Goal: Task Accomplishment & Management: Complete application form

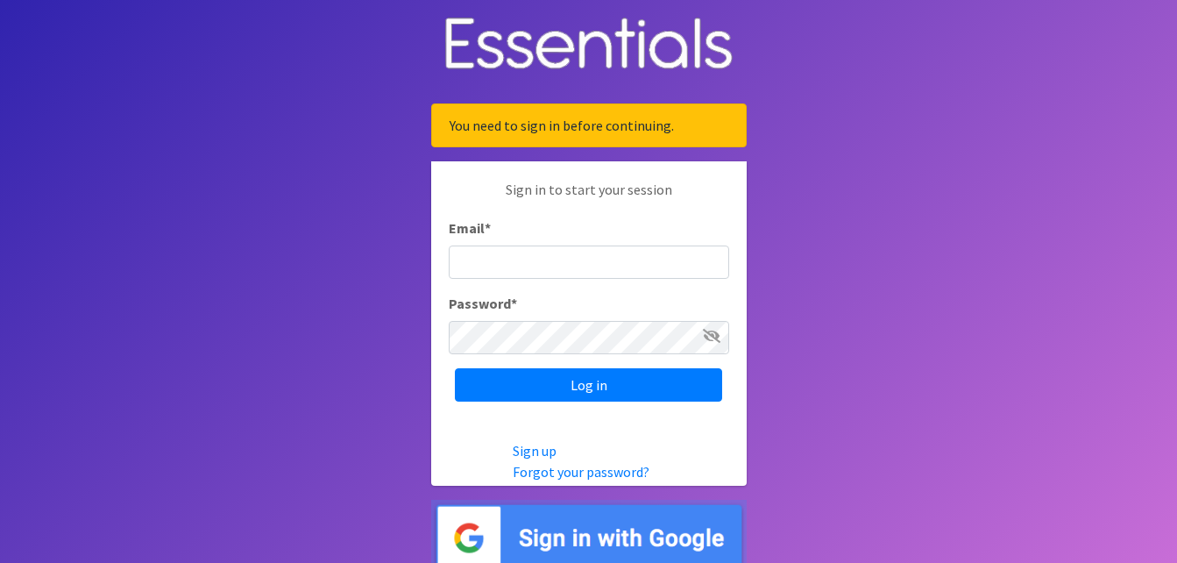
click at [504, 259] on input "Email *" at bounding box center [589, 261] width 280 height 33
type input "[EMAIL_ADDRESS][DOMAIN_NAME]"
click at [708, 337] on icon at bounding box center [712, 336] width 18 height 14
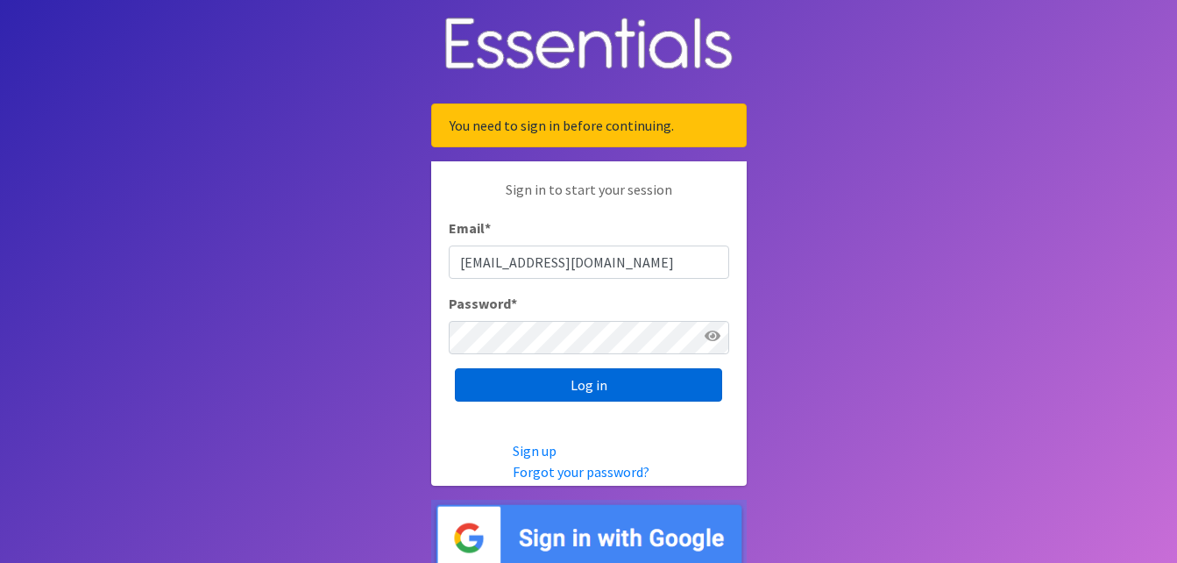
click at [607, 386] on input "Log in" at bounding box center [588, 384] width 267 height 33
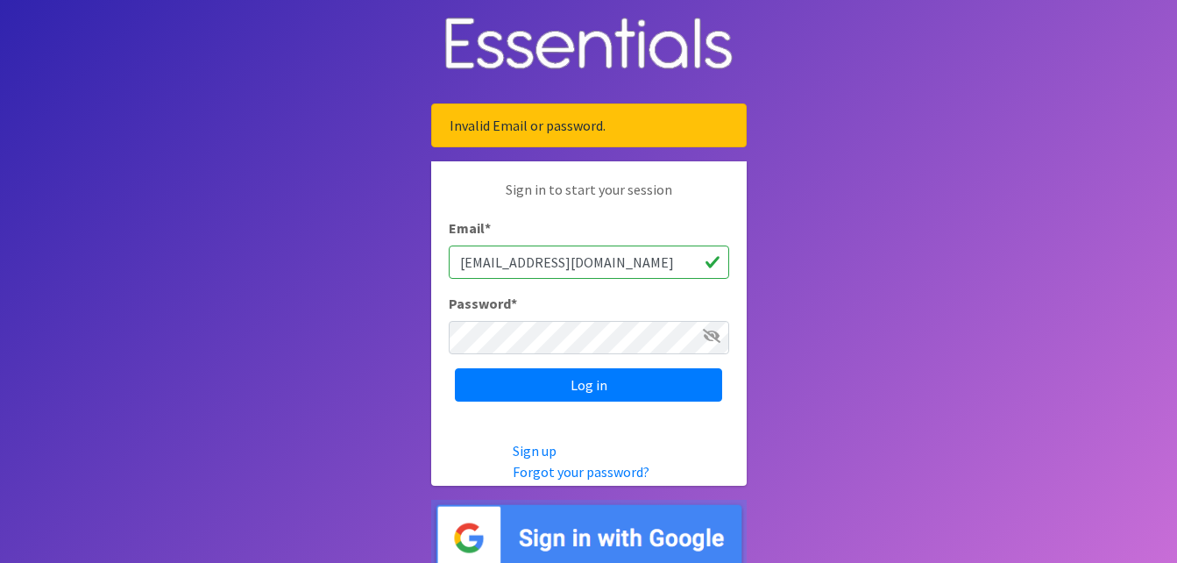
click at [715, 338] on icon at bounding box center [712, 336] width 18 height 14
click at [581, 381] on input "Log in" at bounding box center [588, 384] width 267 height 33
click at [708, 340] on icon at bounding box center [712, 336] width 18 height 14
click at [596, 385] on input "Log in" at bounding box center [588, 384] width 267 height 33
click at [560, 475] on link "Forgot your password?" at bounding box center [581, 472] width 137 height 18
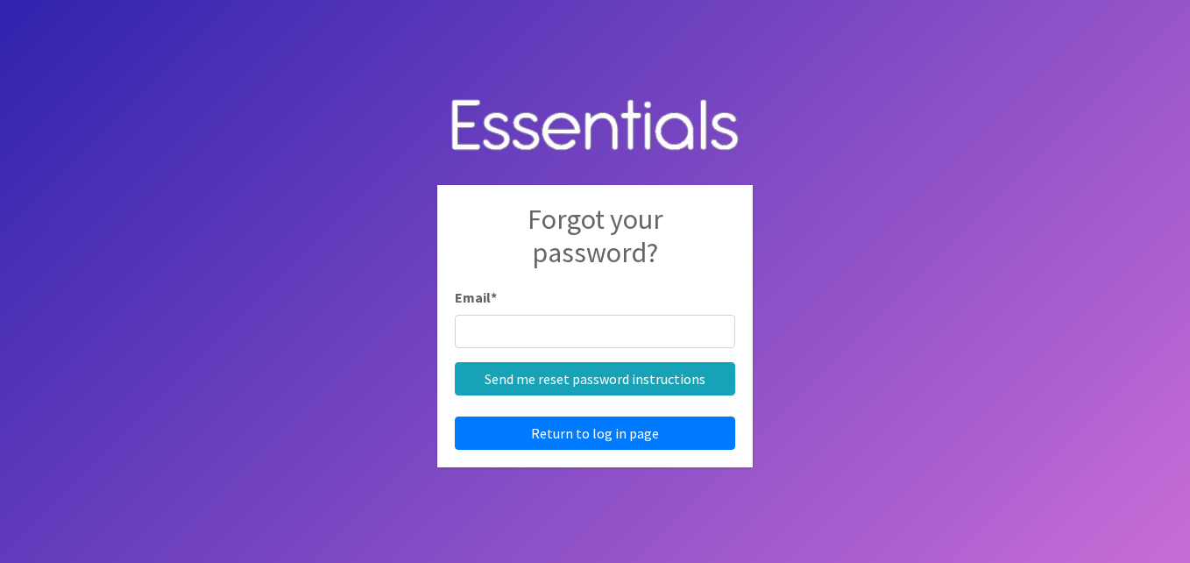
click at [511, 330] on input "Email *" at bounding box center [595, 331] width 280 height 33
type input "[EMAIL_ADDRESS][DOMAIN_NAME]"
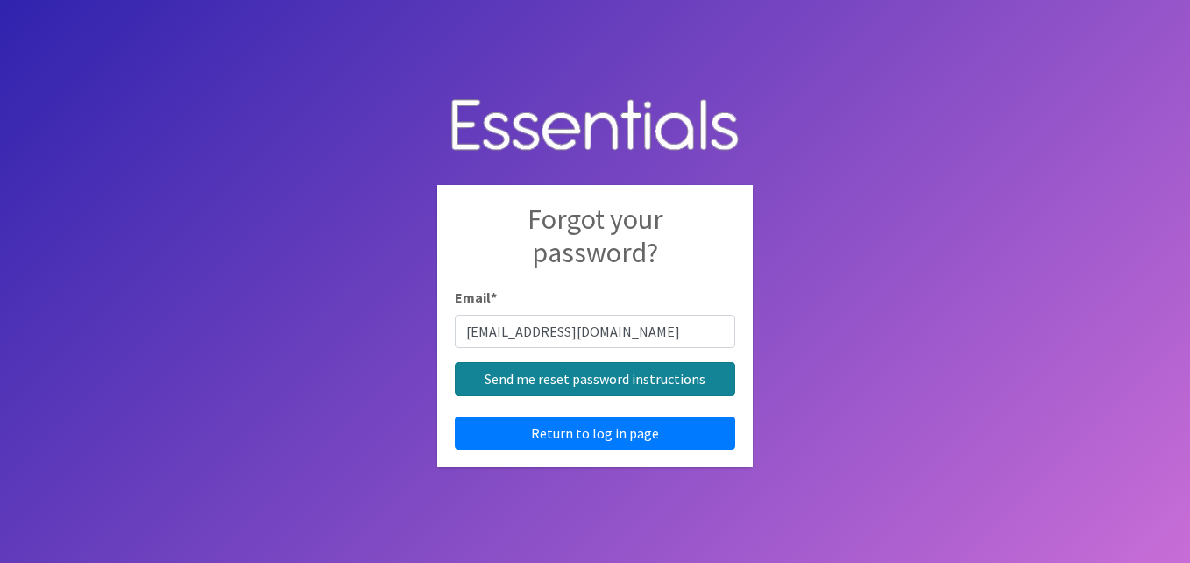
click at [621, 374] on input "Send me reset password instructions" at bounding box center [595, 378] width 280 height 33
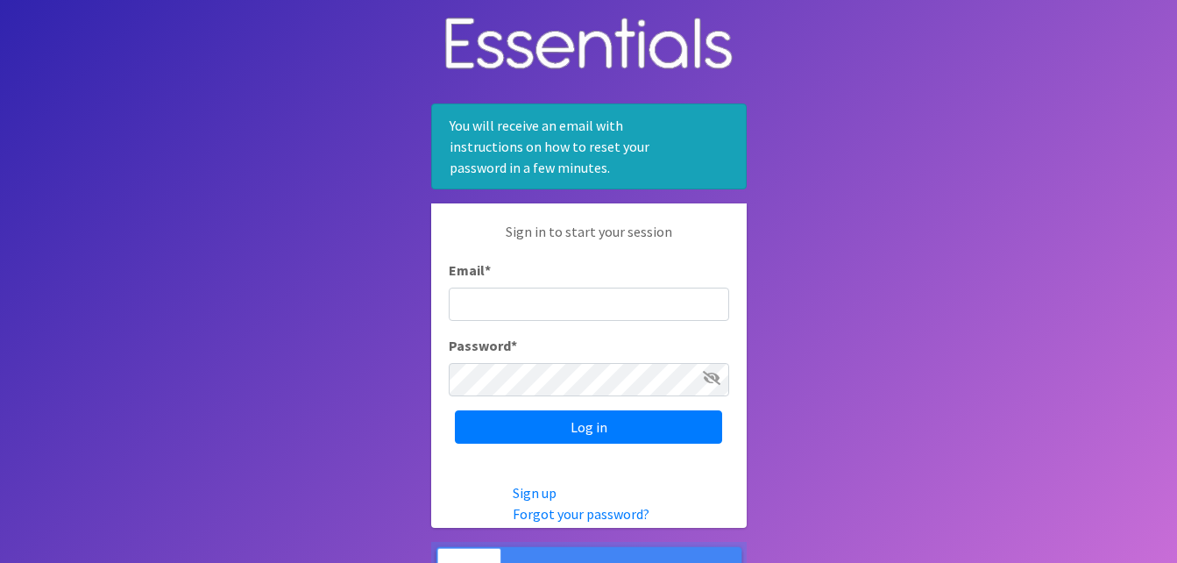
click at [516, 301] on input "Email *" at bounding box center [589, 303] width 280 height 33
type input "[EMAIL_ADDRESS][DOMAIN_NAME]"
click at [710, 386] on span at bounding box center [712, 377] width 18 height 21
click at [709, 379] on icon at bounding box center [712, 378] width 18 height 14
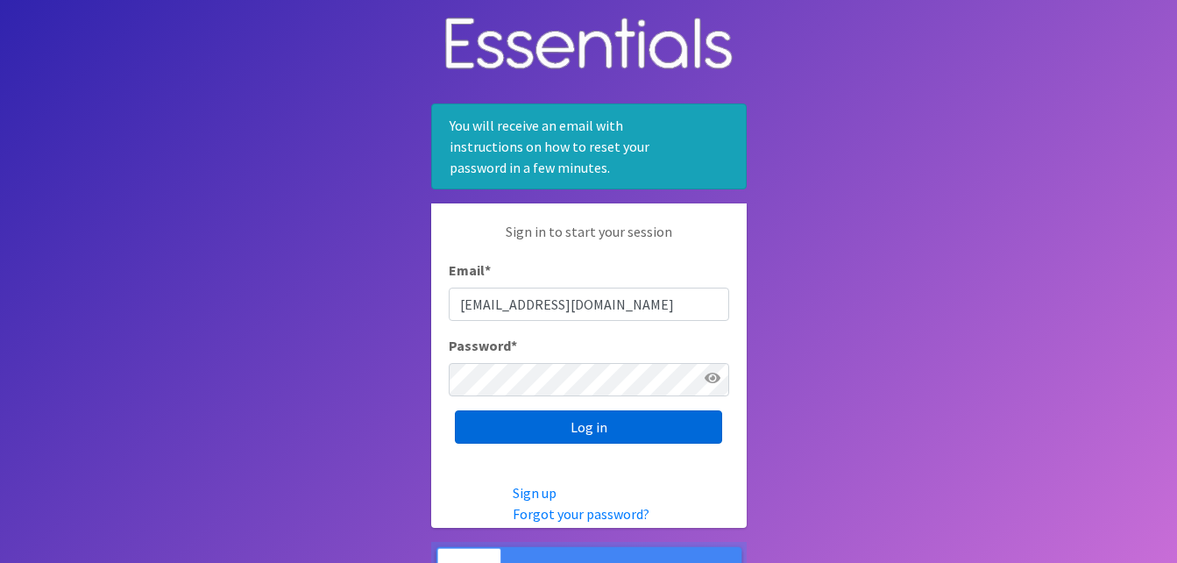
click at [587, 425] on input "Log in" at bounding box center [588, 426] width 267 height 33
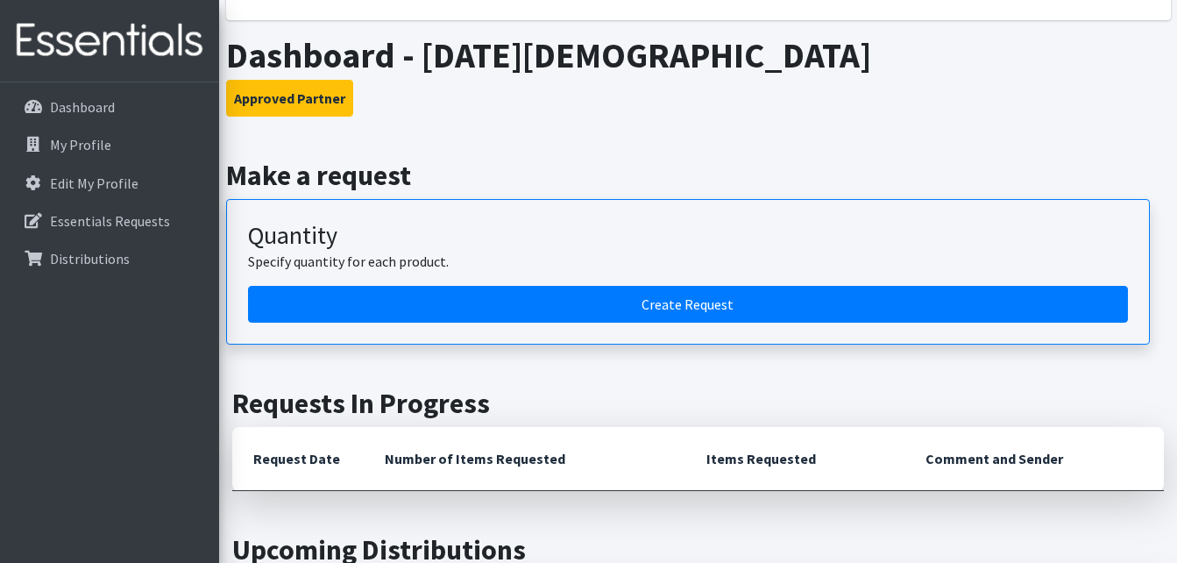
scroll to position [366, 0]
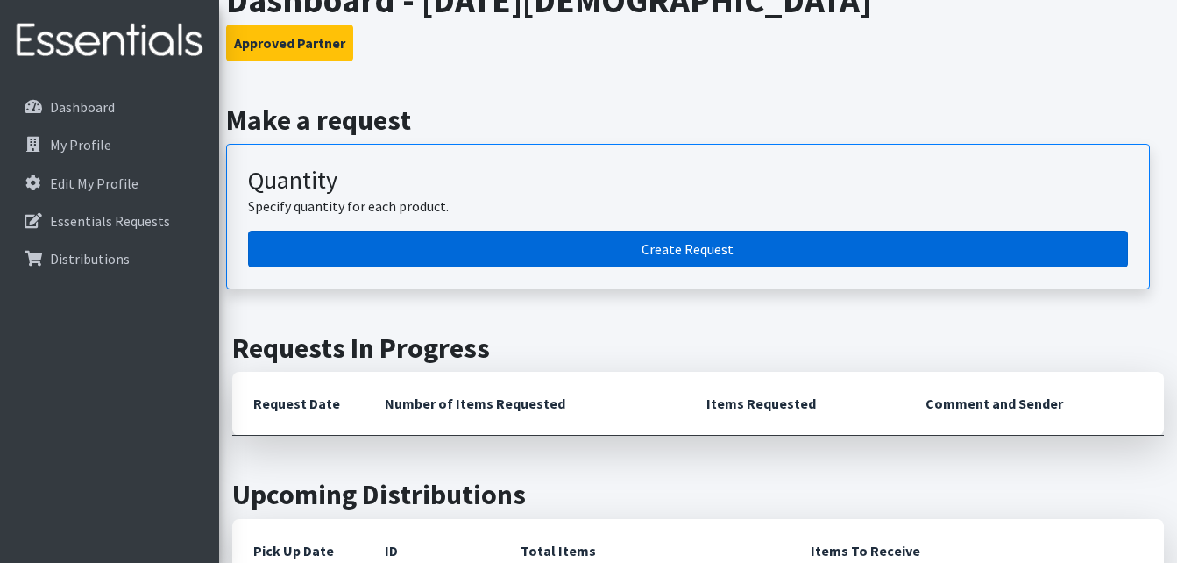
click at [655, 248] on link "Create Request" at bounding box center [688, 248] width 880 height 37
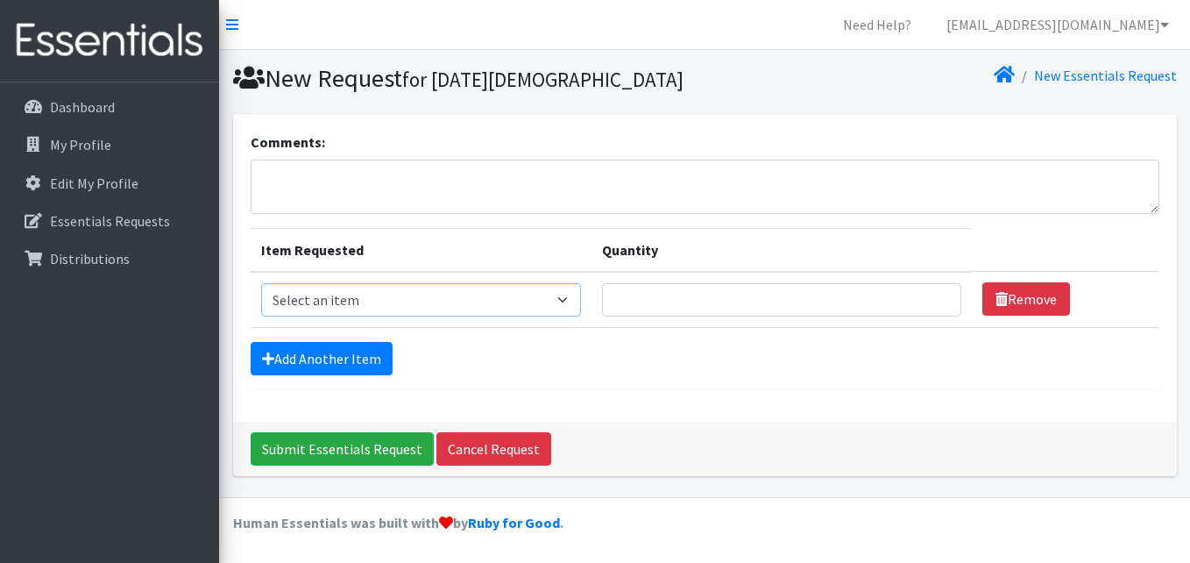
click at [576, 303] on select "Select an item 1 month period supply kit Kids (Newborn) Kids (Size 1) Kids (Siz…" at bounding box center [421, 299] width 321 height 33
select select "15056"
click at [261, 283] on select "Select an item 1 month period supply kit Kids (Newborn) Kids (Size 1) Kids (Siz…" at bounding box center [421, 299] width 321 height 33
click at [658, 303] on input "Quantity" at bounding box center [781, 299] width 358 height 33
type input "100"
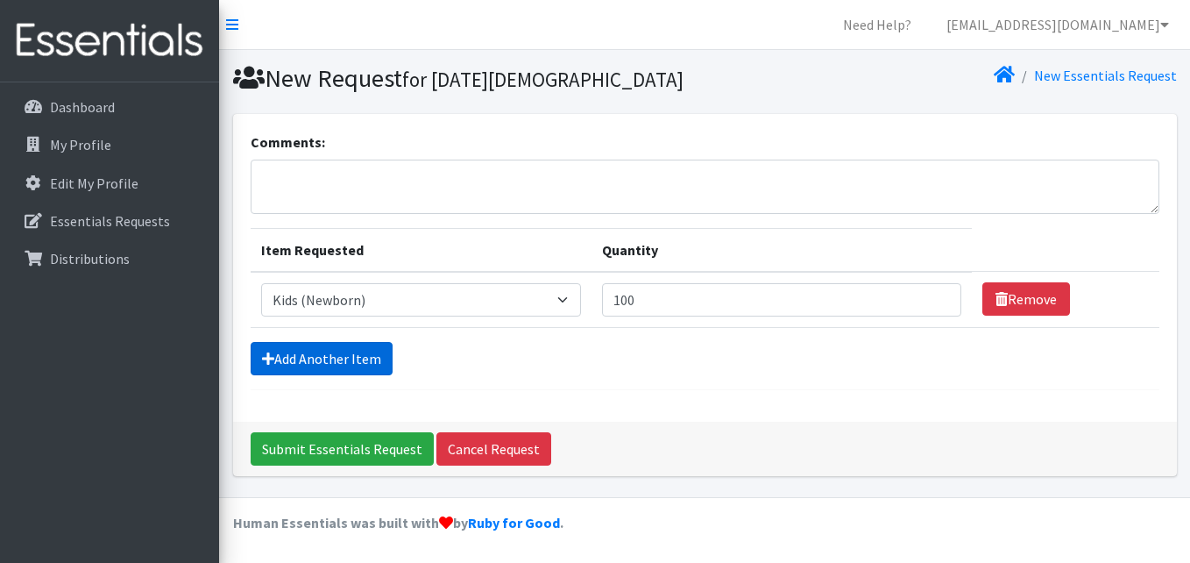
click at [372, 354] on link "Add Another Item" at bounding box center [322, 358] width 142 height 33
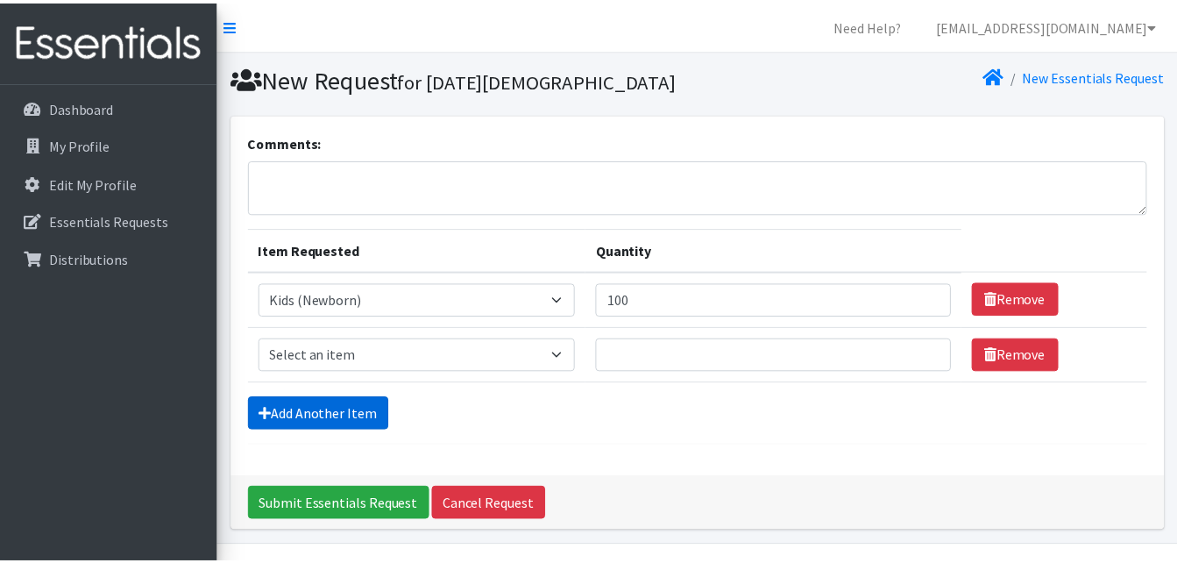
scroll to position [48, 0]
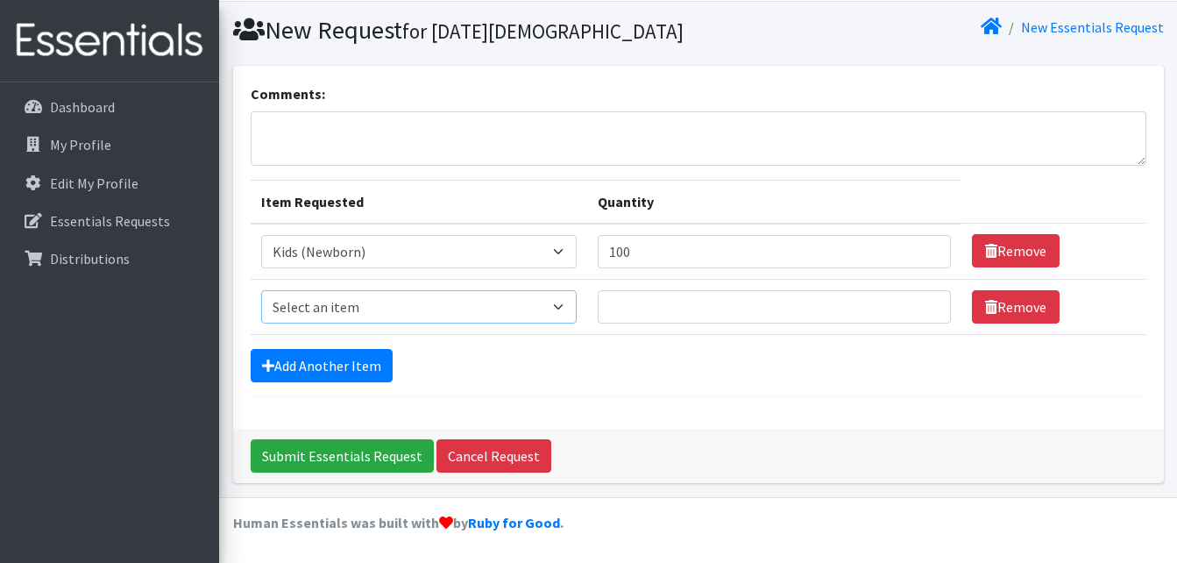
click at [572, 305] on select "Select an item 1 month period supply kit Kids (Newborn) Kids (Size 1) Kids (Siz…" at bounding box center [418, 306] width 315 height 33
select select "15051"
click at [261, 290] on select "Select an item 1 month period supply kit Kids (Newborn) Kids (Size 1) Kids (Siz…" at bounding box center [418, 306] width 315 height 33
click at [644, 302] on input "Quantity" at bounding box center [774, 306] width 353 height 33
type input "100"
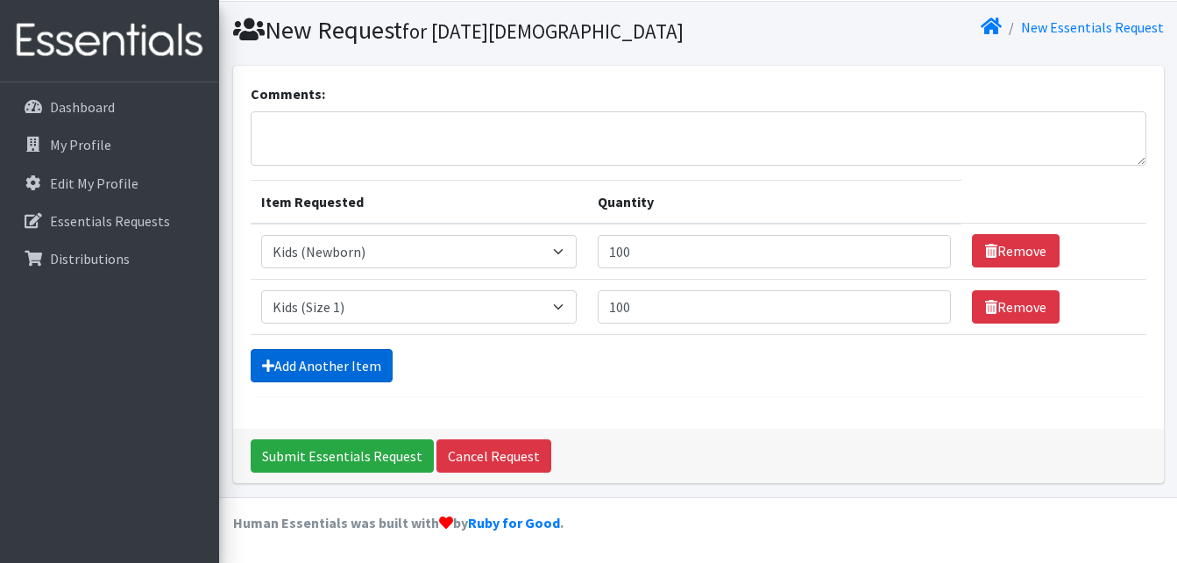
click at [349, 363] on link "Add Another Item" at bounding box center [322, 365] width 142 height 33
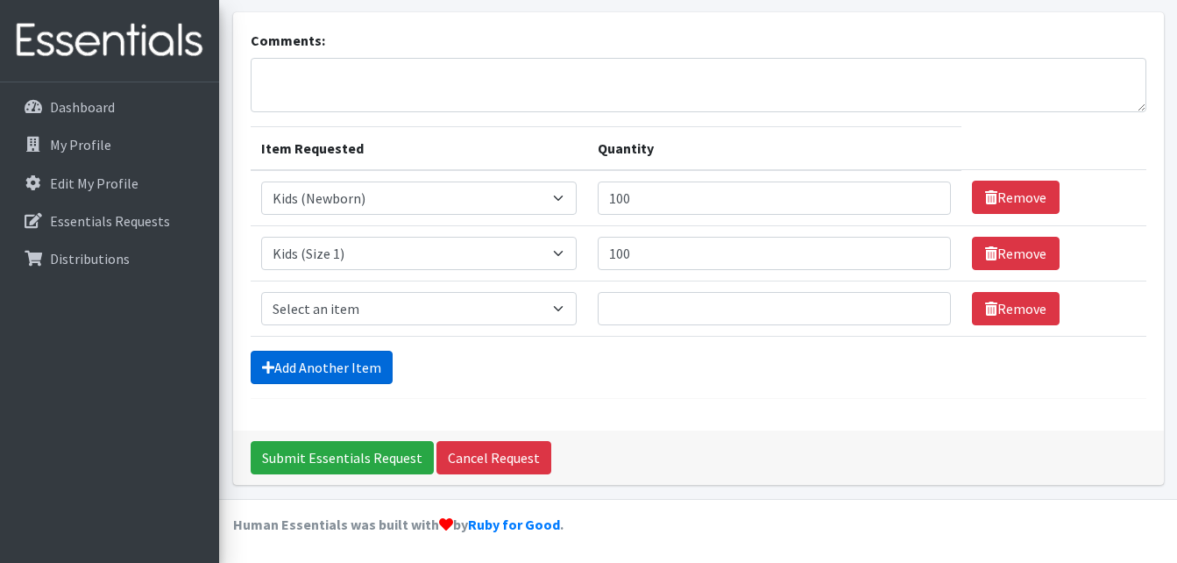
scroll to position [103, 0]
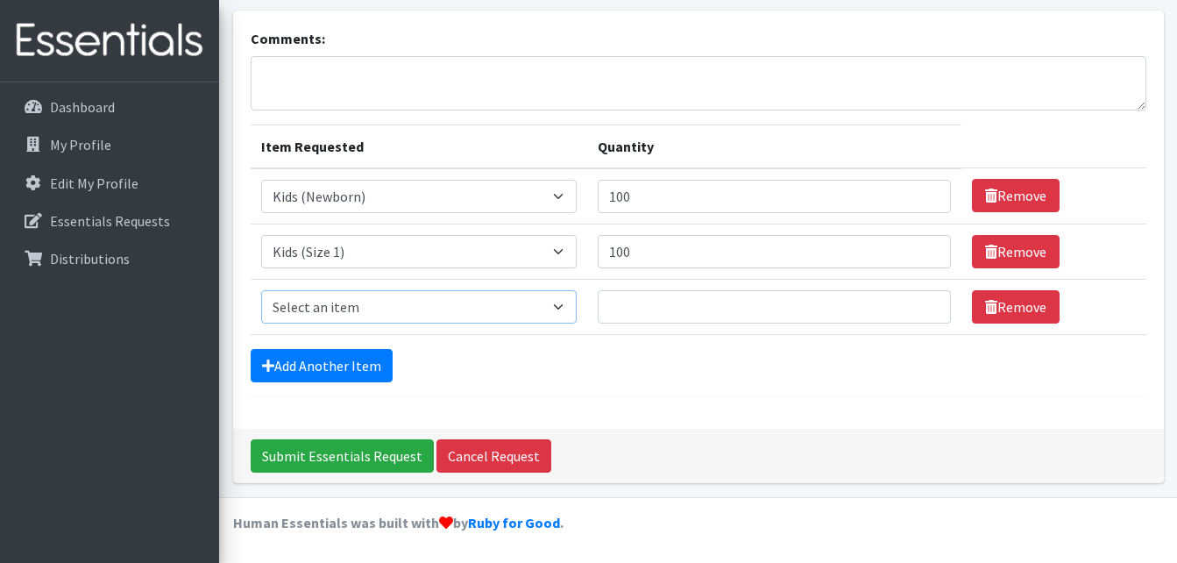
click at [561, 303] on select "Select an item 1 month period supply kit Kids (Newborn) Kids (Size 1) Kids (Siz…" at bounding box center [418, 306] width 315 height 33
select select "15041"
click at [261, 290] on select "Select an item 1 month period supply kit Kids (Newborn) Kids (Size 1) Kids (Siz…" at bounding box center [418, 306] width 315 height 33
click at [613, 304] on input "Quantity" at bounding box center [774, 306] width 353 height 33
type input "100"
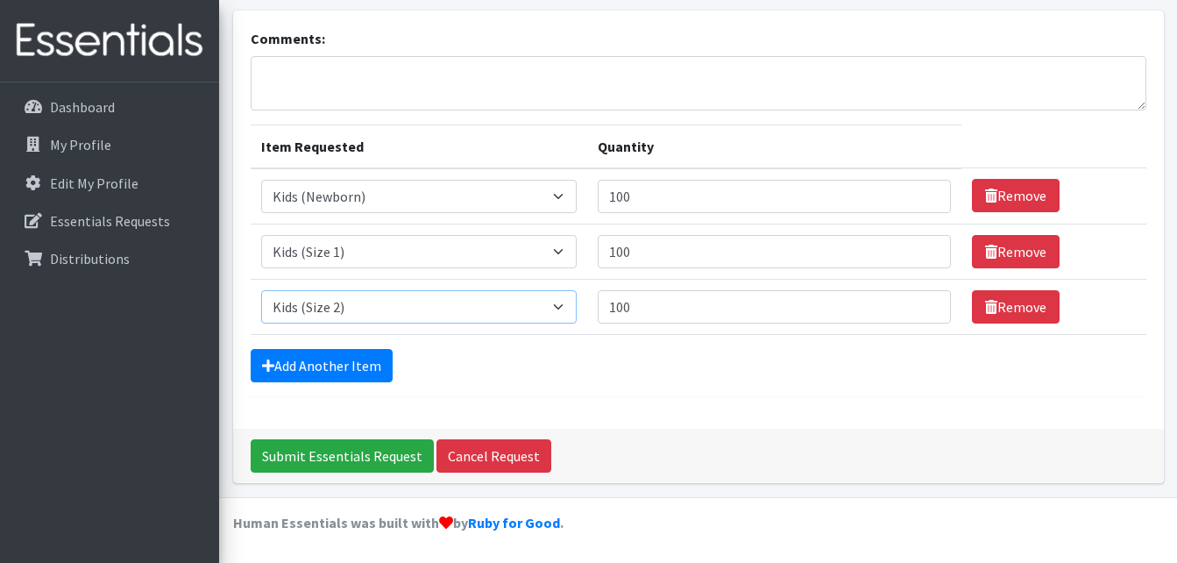
click at [569, 309] on select "Select an item 1 month period supply kit Kids (Newborn) Kids (Size 1) Kids (Siz…" at bounding box center [418, 306] width 315 height 33
click at [261, 290] on select "Select an item 1 month period supply kit Kids (Newborn) Kids (Size 1) Kids (Siz…" at bounding box center [418, 306] width 315 height 33
click at [569, 308] on select "Select an item 1 month period supply kit Kids (Newborn) Kids (Size 1) Kids (Siz…" at bounding box center [418, 306] width 315 height 33
select select "15041"
click at [261, 290] on select "Select an item 1 month period supply kit Kids (Newborn) Kids (Size 1) Kids (Siz…" at bounding box center [418, 306] width 315 height 33
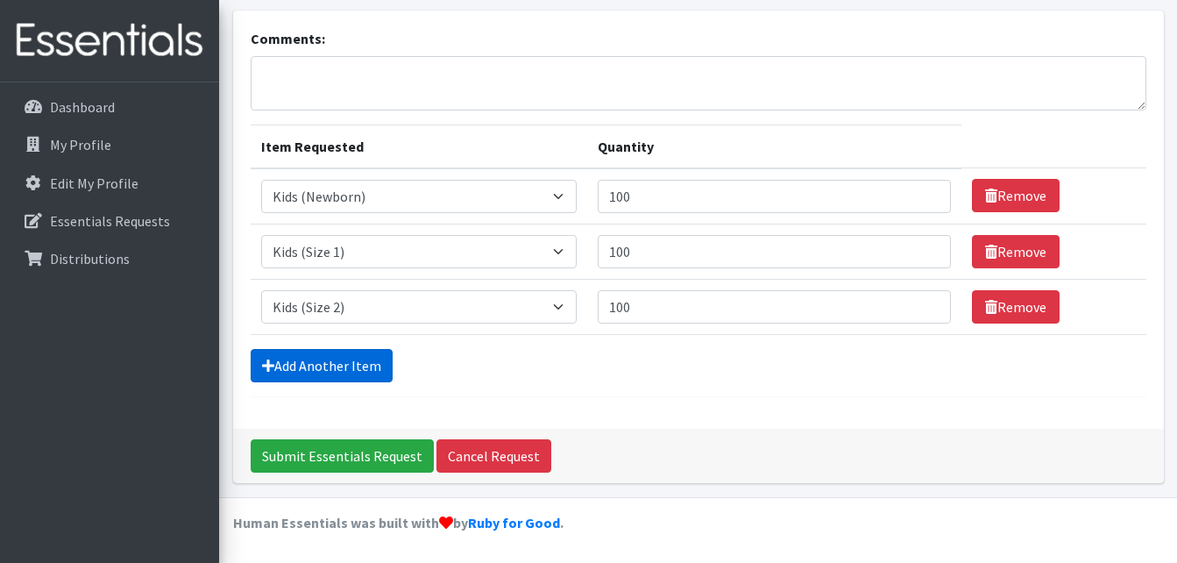
click at [357, 366] on link "Add Another Item" at bounding box center [322, 365] width 142 height 33
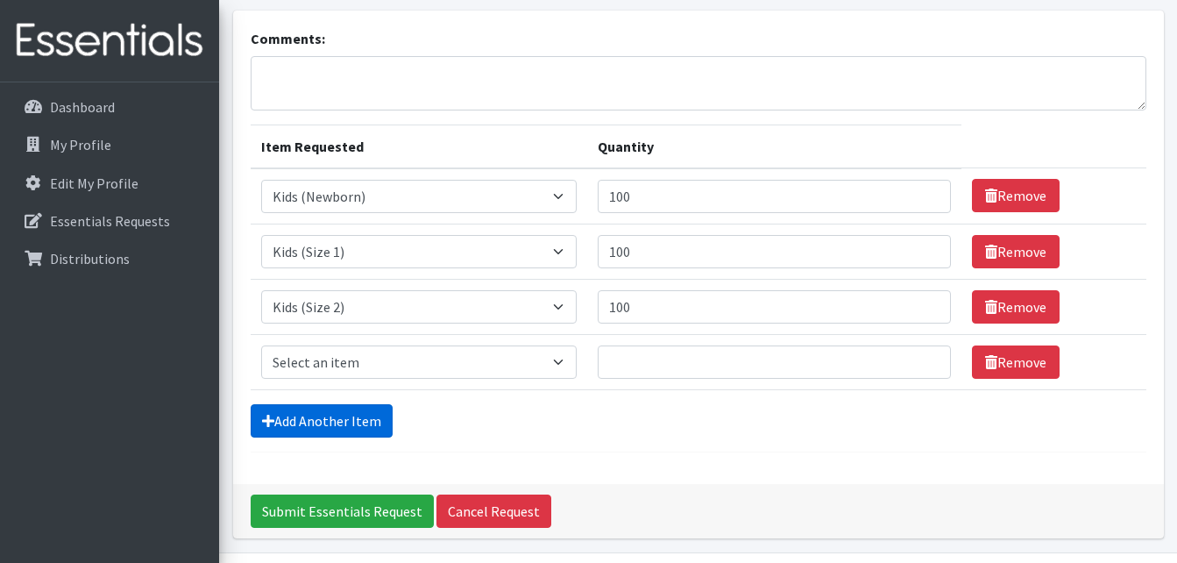
scroll to position [159, 0]
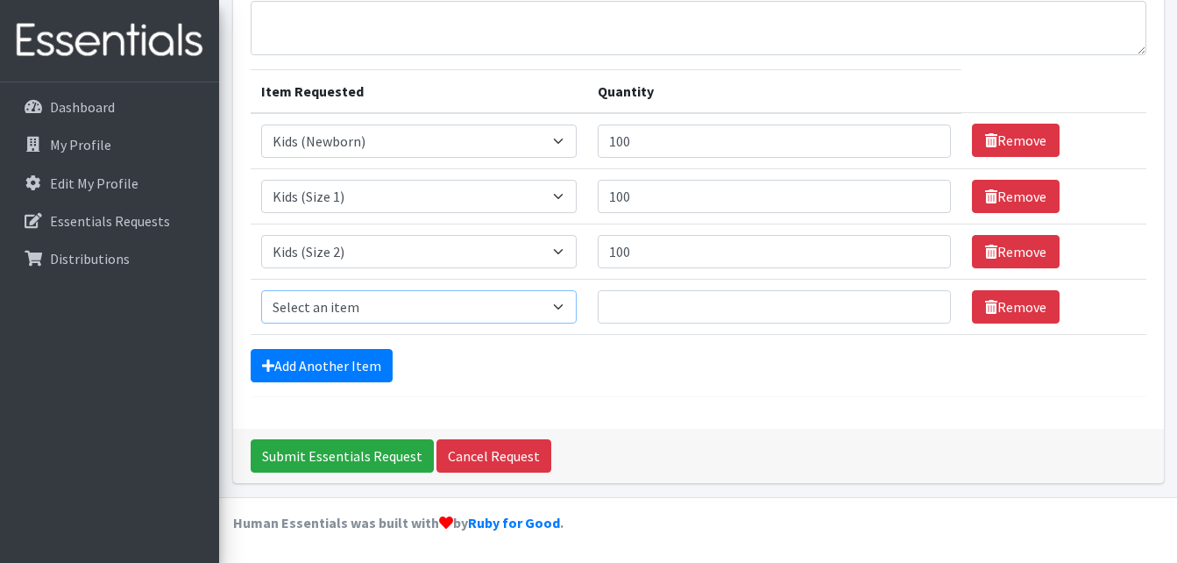
click at [567, 308] on select "Select an item 1 month period supply kit Kids (Newborn) Kids (Size 1) Kids (Siz…" at bounding box center [418, 306] width 315 height 33
select select "15038"
click at [261, 290] on select "Select an item 1 month period supply kit Kids (Newborn) Kids (Size 1) Kids (Siz…" at bounding box center [418, 306] width 315 height 33
click at [640, 303] on input "Quantity" at bounding box center [774, 306] width 353 height 33
type input "150"
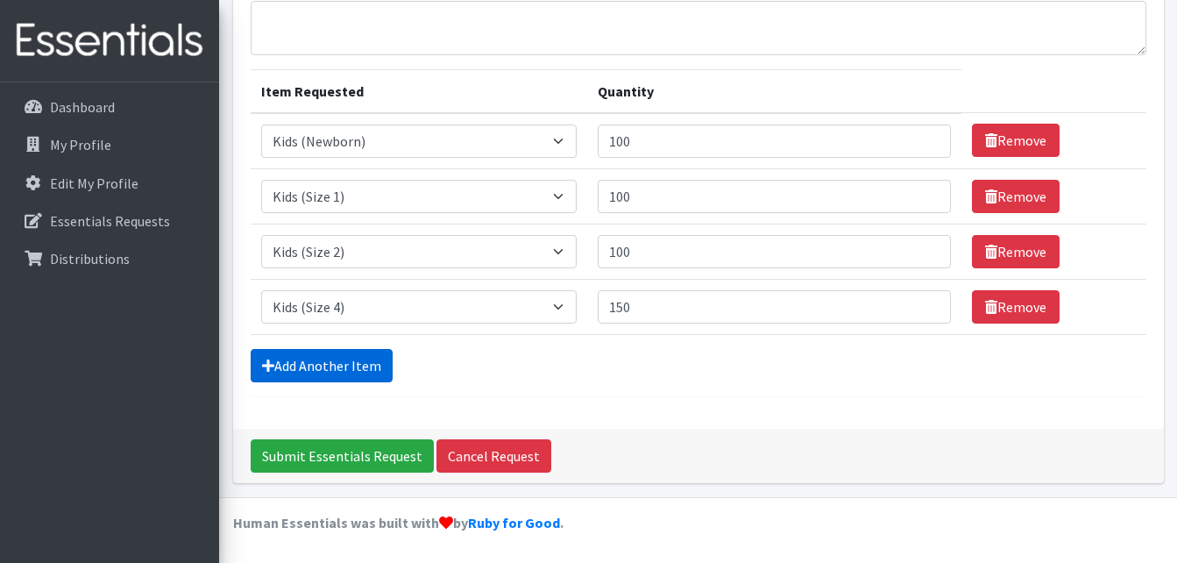
click at [372, 364] on link "Add Another Item" at bounding box center [322, 365] width 142 height 33
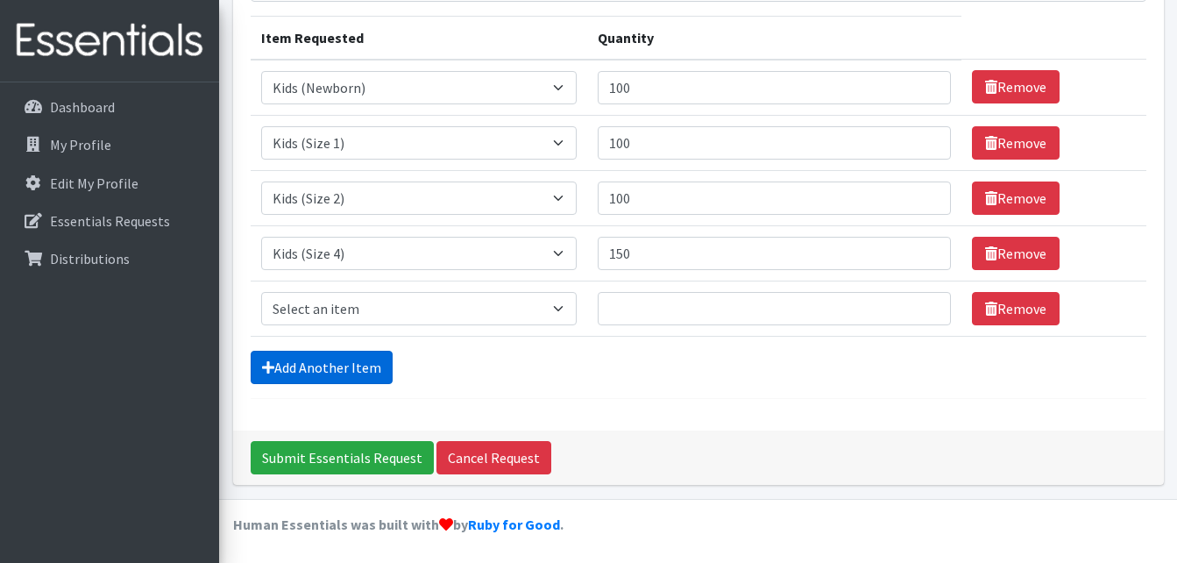
scroll to position [214, 0]
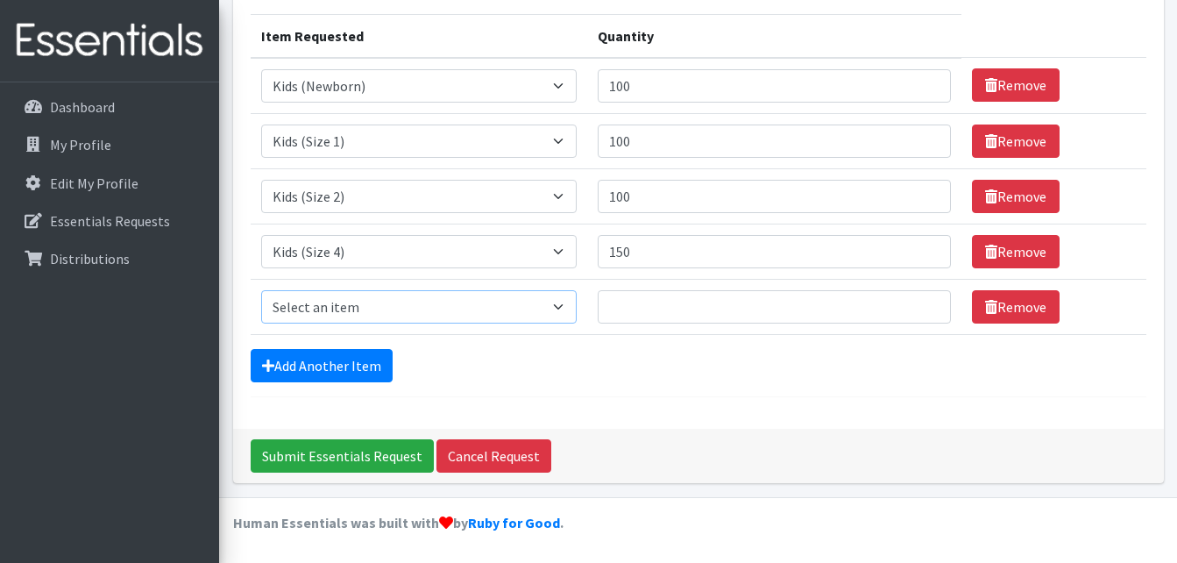
click at [574, 306] on select "Select an item 1 month period supply kit Kids (Newborn) Kids (Size 1) Kids (Siz…" at bounding box center [418, 306] width 315 height 33
select select "15044"
click at [261, 290] on select "Select an item 1 month period supply kit Kids (Newborn) Kids (Size 1) Kids (Siz…" at bounding box center [418, 306] width 315 height 33
click at [626, 304] on input "Quantity" at bounding box center [774, 306] width 353 height 33
type input "150"
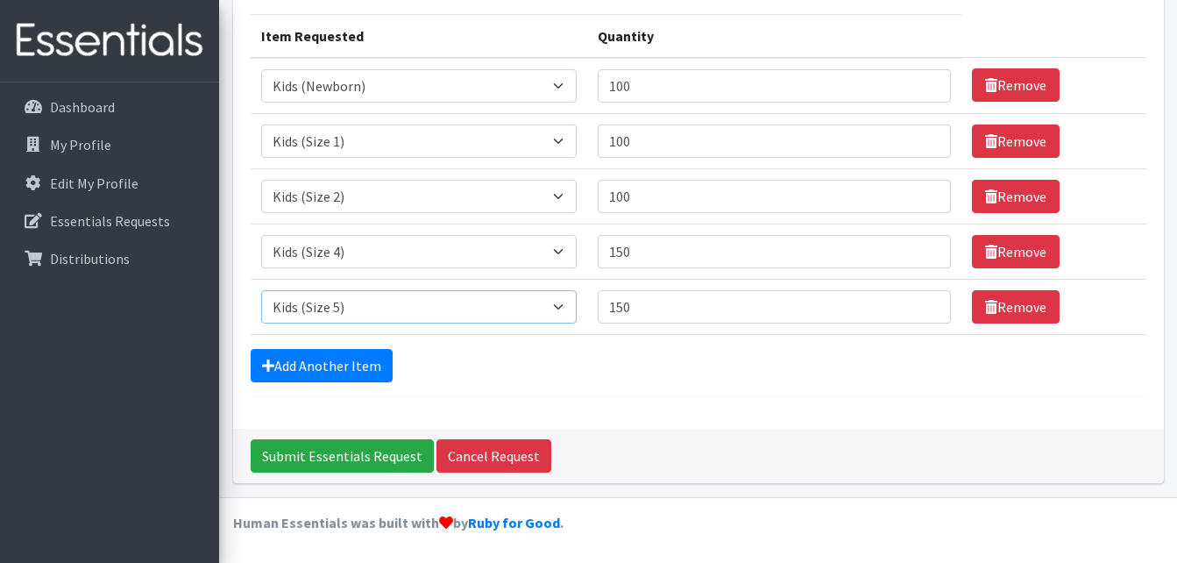
click at [568, 308] on select "Select an item 1 month period supply kit Kids (Newborn) Kids (Size 1) Kids (Siz…" at bounding box center [418, 306] width 315 height 33
click at [261, 290] on select "Select an item 1 month period supply kit Kids (Newborn) Kids (Size 1) Kids (Siz…" at bounding box center [418, 306] width 315 height 33
click at [566, 309] on select "Select an item 1 month period supply kit Kids (Newborn) Kids (Size 1) Kids (Siz…" at bounding box center [418, 306] width 315 height 33
select select "15044"
click at [261, 290] on select "Select an item 1 month period supply kit Kids (Newborn) Kids (Size 1) Kids (Siz…" at bounding box center [418, 306] width 315 height 33
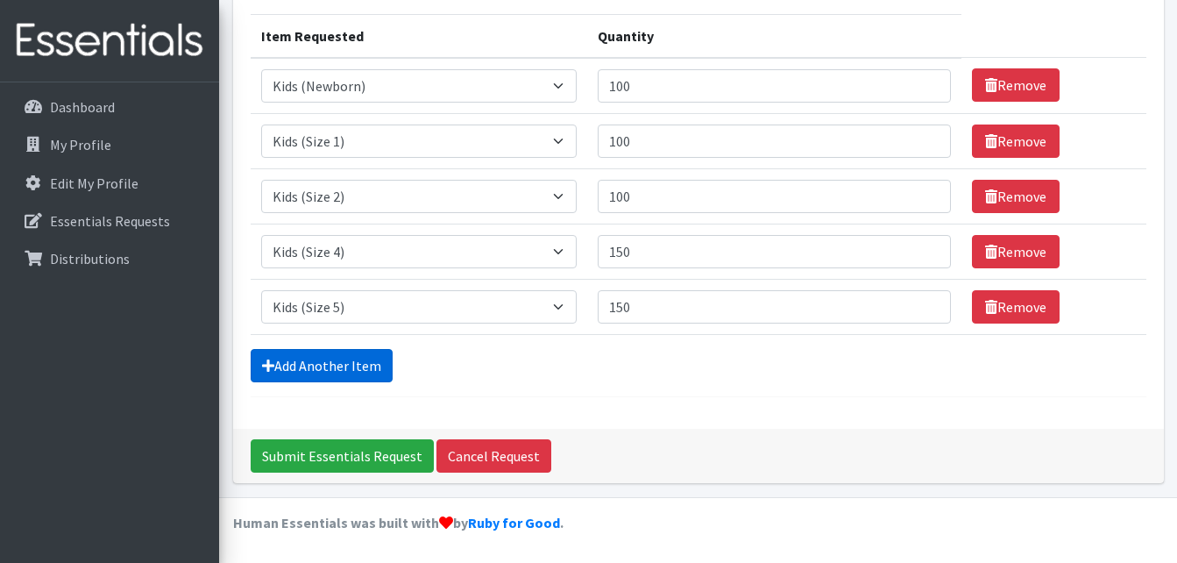
click at [370, 365] on link "Add Another Item" at bounding box center [322, 365] width 142 height 33
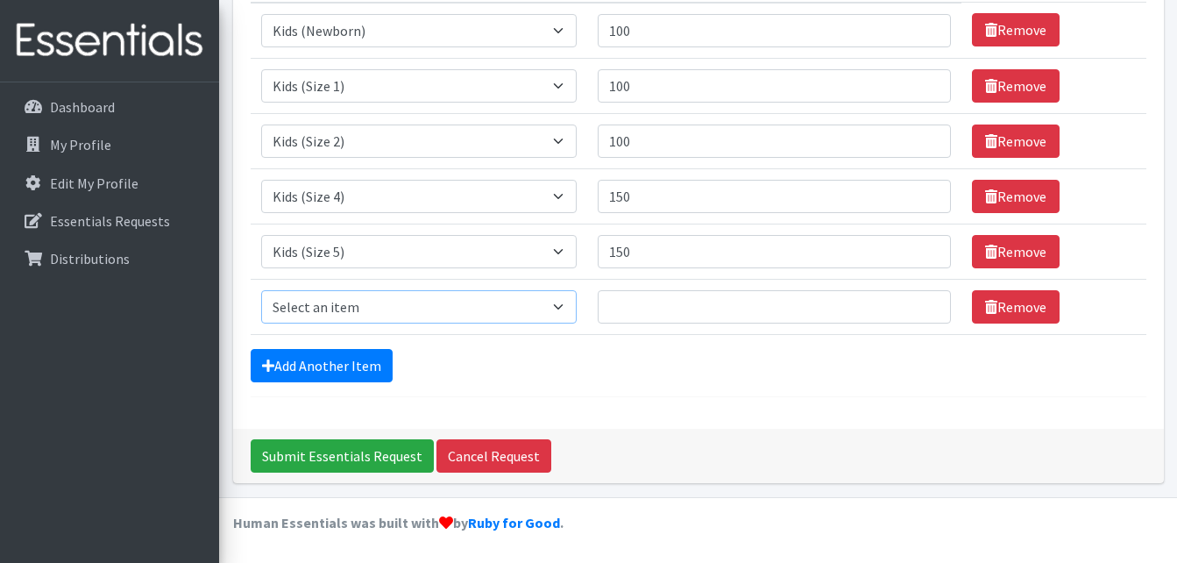
click at [567, 308] on select "Select an item 1 month period supply kit Kids (Newborn) Kids (Size 1) Kids (Siz…" at bounding box center [418, 306] width 315 height 33
select select "15071"
click at [261, 290] on select "Select an item 1 month period supply kit Kids (Newborn) Kids (Size 1) Kids (Siz…" at bounding box center [418, 306] width 315 height 33
click at [614, 300] on input "Quantity" at bounding box center [774, 306] width 353 height 33
type input "100"
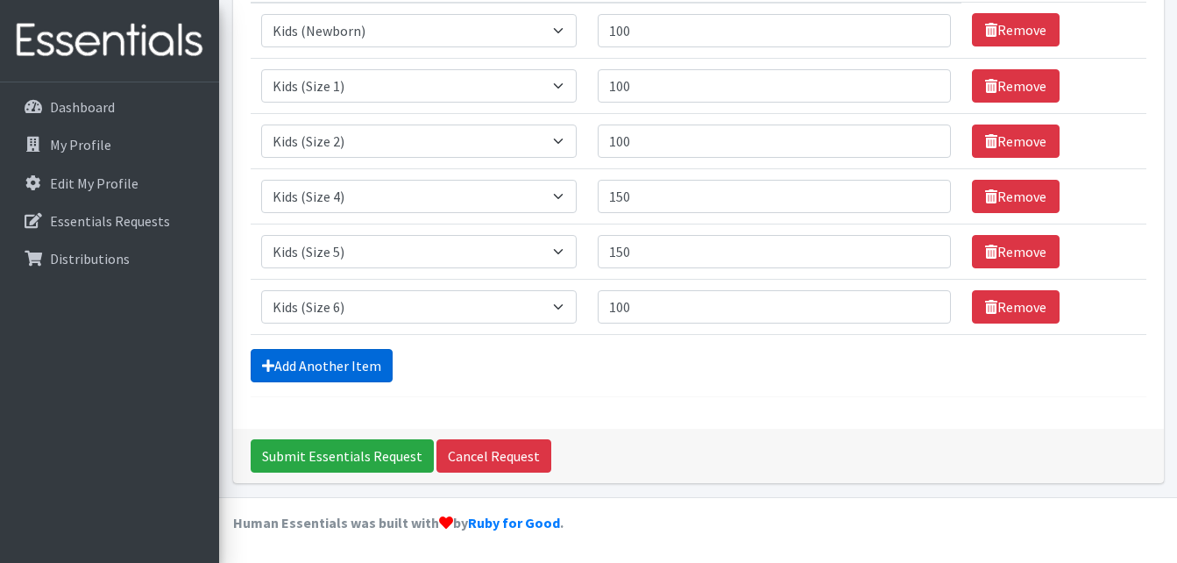
click at [374, 364] on link "Add Another Item" at bounding box center [322, 365] width 142 height 33
click at [572, 302] on select "Select an item 1 month period supply kit Kids (Newborn) Kids (Size 1) Kids (Siz…" at bounding box center [418, 306] width 315 height 33
select select "15074"
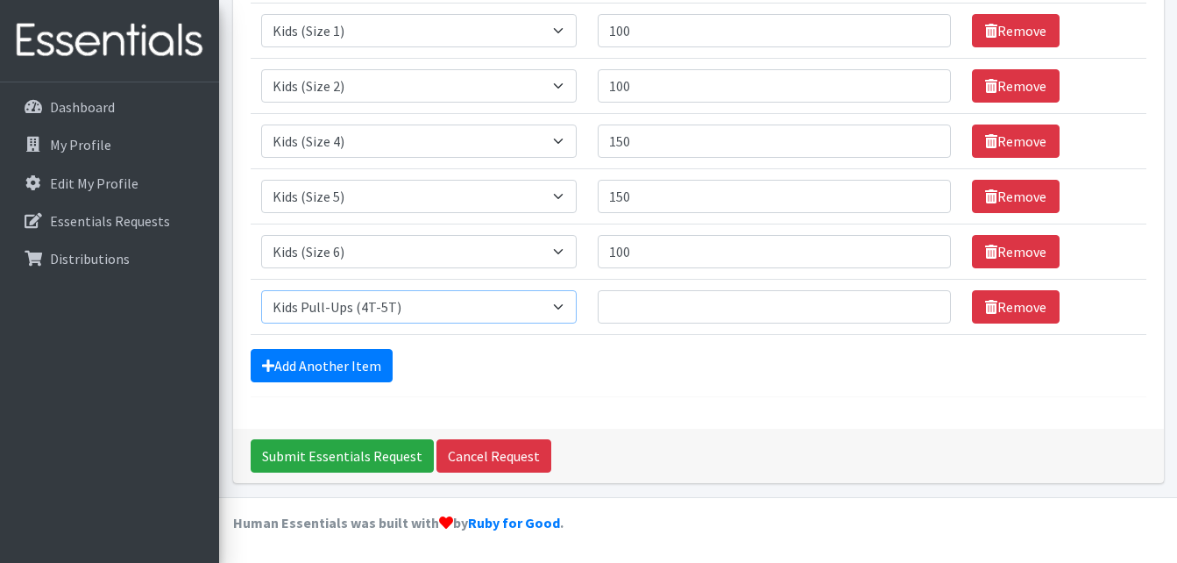
click at [261, 290] on select "Select an item 1 month period supply kit Kids (Newborn) Kids (Size 1) Kids (Siz…" at bounding box center [418, 306] width 315 height 33
click at [637, 300] on input "Quantity" at bounding box center [774, 306] width 353 height 33
type input "100"
click at [335, 453] on input "Submit Essentials Request" at bounding box center [342, 455] width 183 height 33
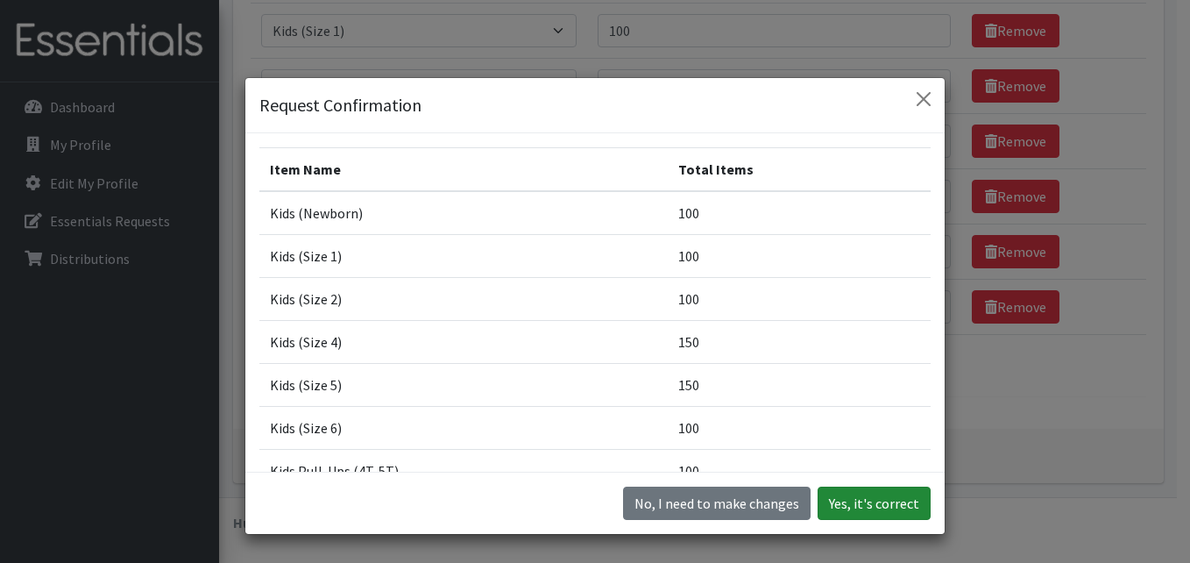
click at [887, 502] on button "Yes, it's correct" at bounding box center [873, 502] width 113 height 33
